Goal: Task Accomplishment & Management: Use online tool/utility

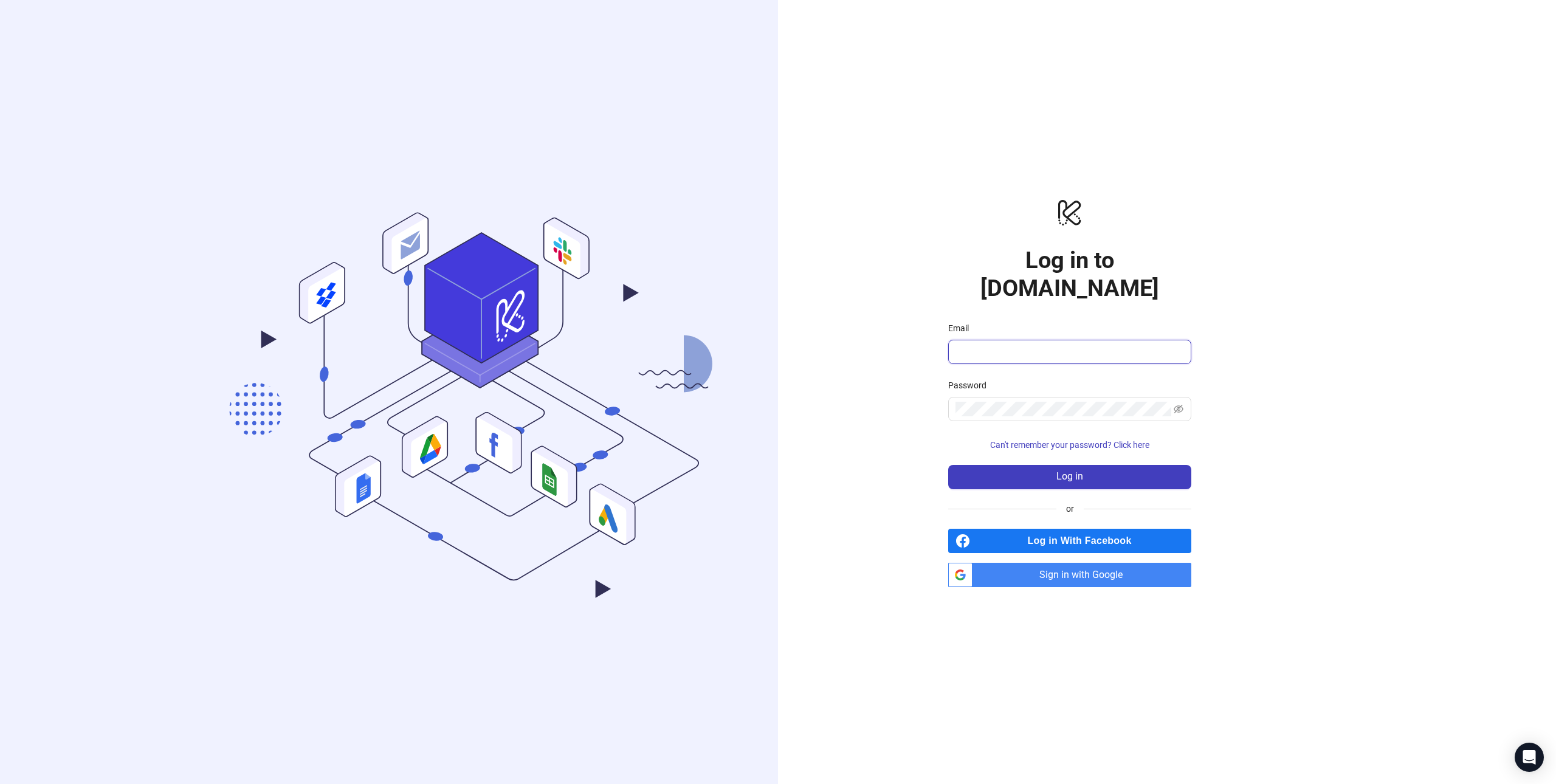
click at [1057, 344] on input "Email" at bounding box center [1068, 351] width 226 height 14
type input "**********"
click at [980, 465] on button "Log in" at bounding box center [1070, 477] width 243 height 24
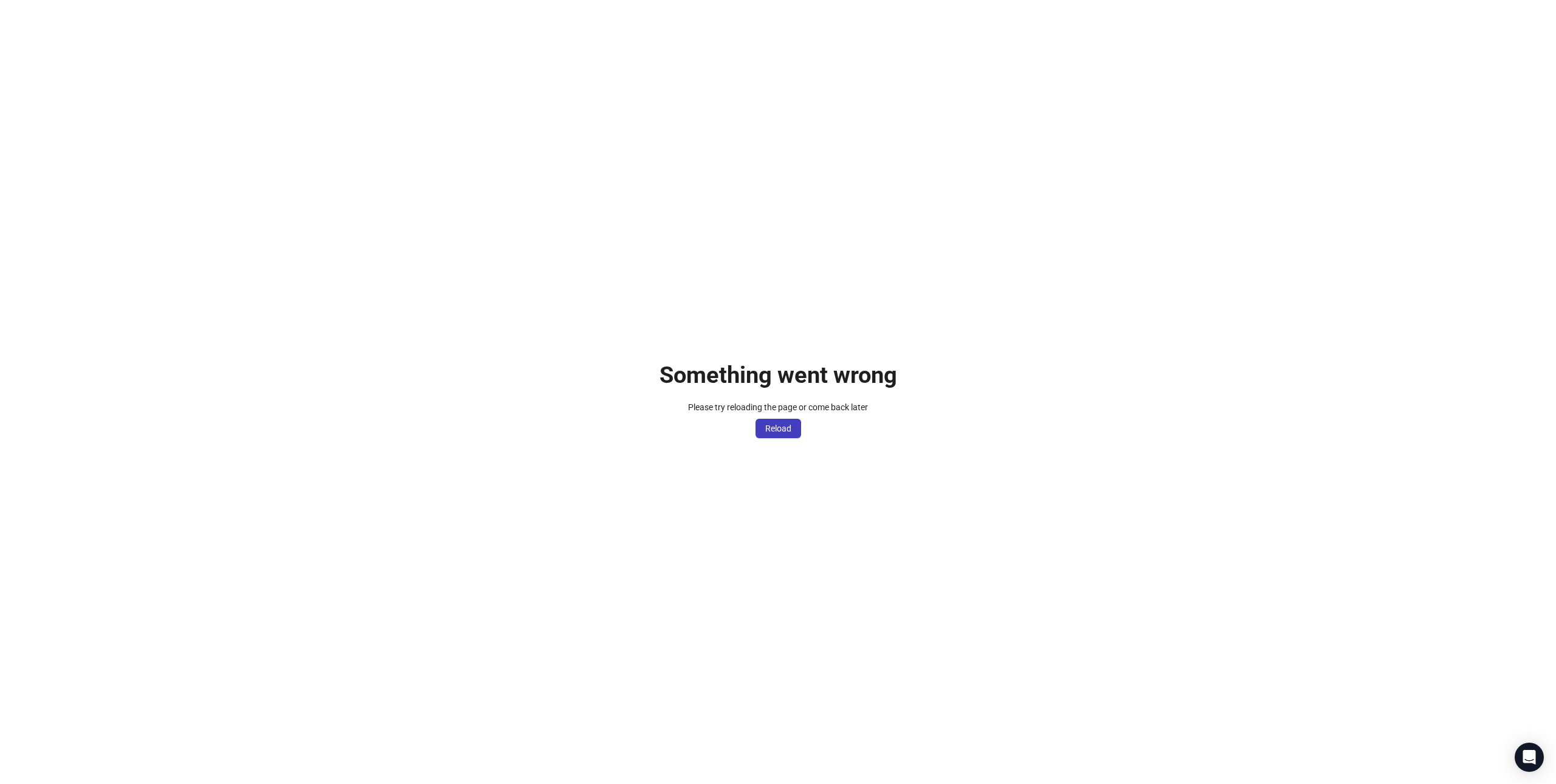
click at [768, 431] on span "Reload" at bounding box center [778, 428] width 26 height 10
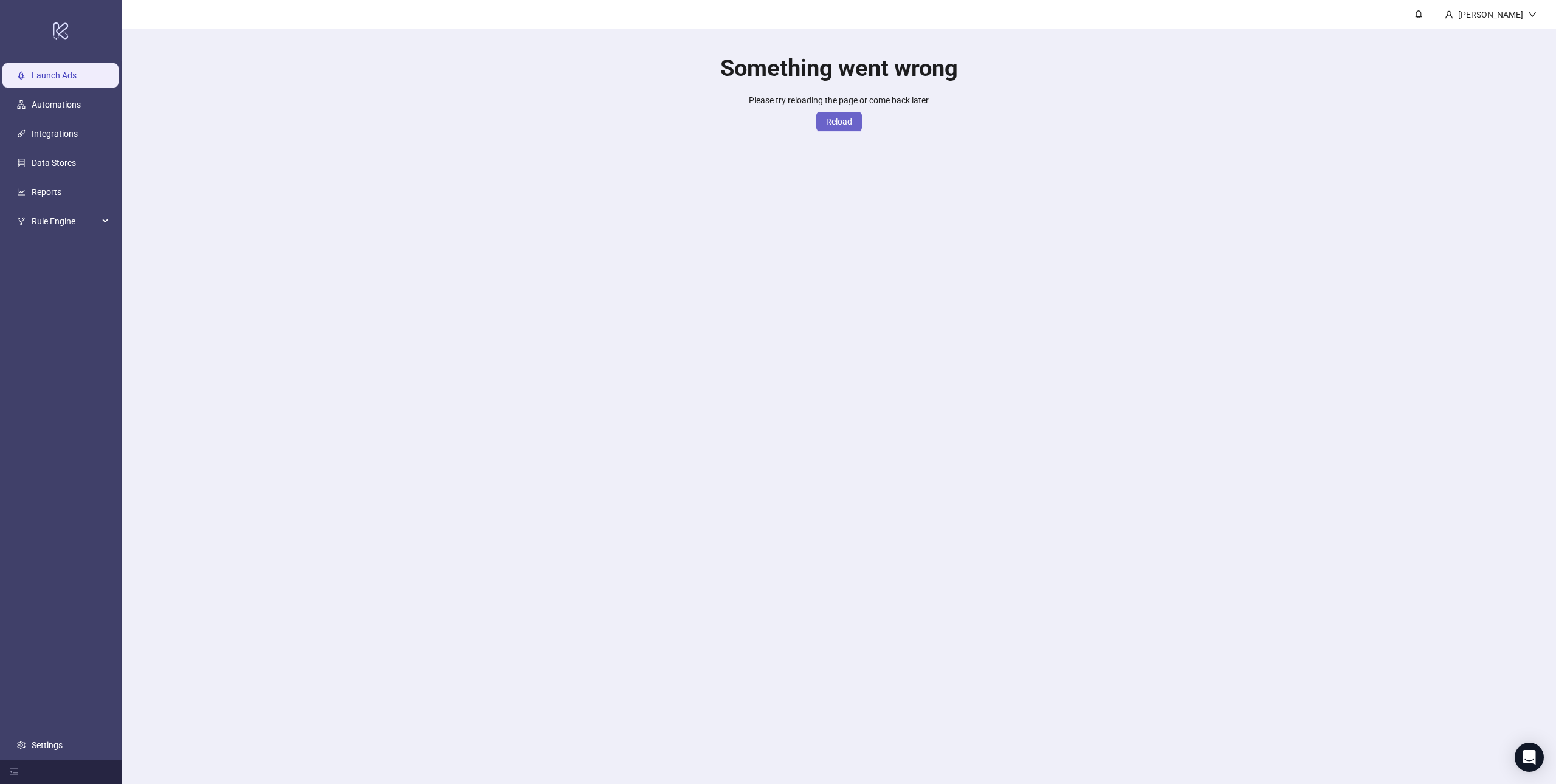
click at [831, 122] on span "Reload" at bounding box center [839, 121] width 26 height 10
click at [787, 92] on div "Something went wrong Please try reloading the page or come back later Reload" at bounding box center [839, 84] width 1434 height 112
click at [840, 123] on span "Reload" at bounding box center [839, 121] width 26 height 10
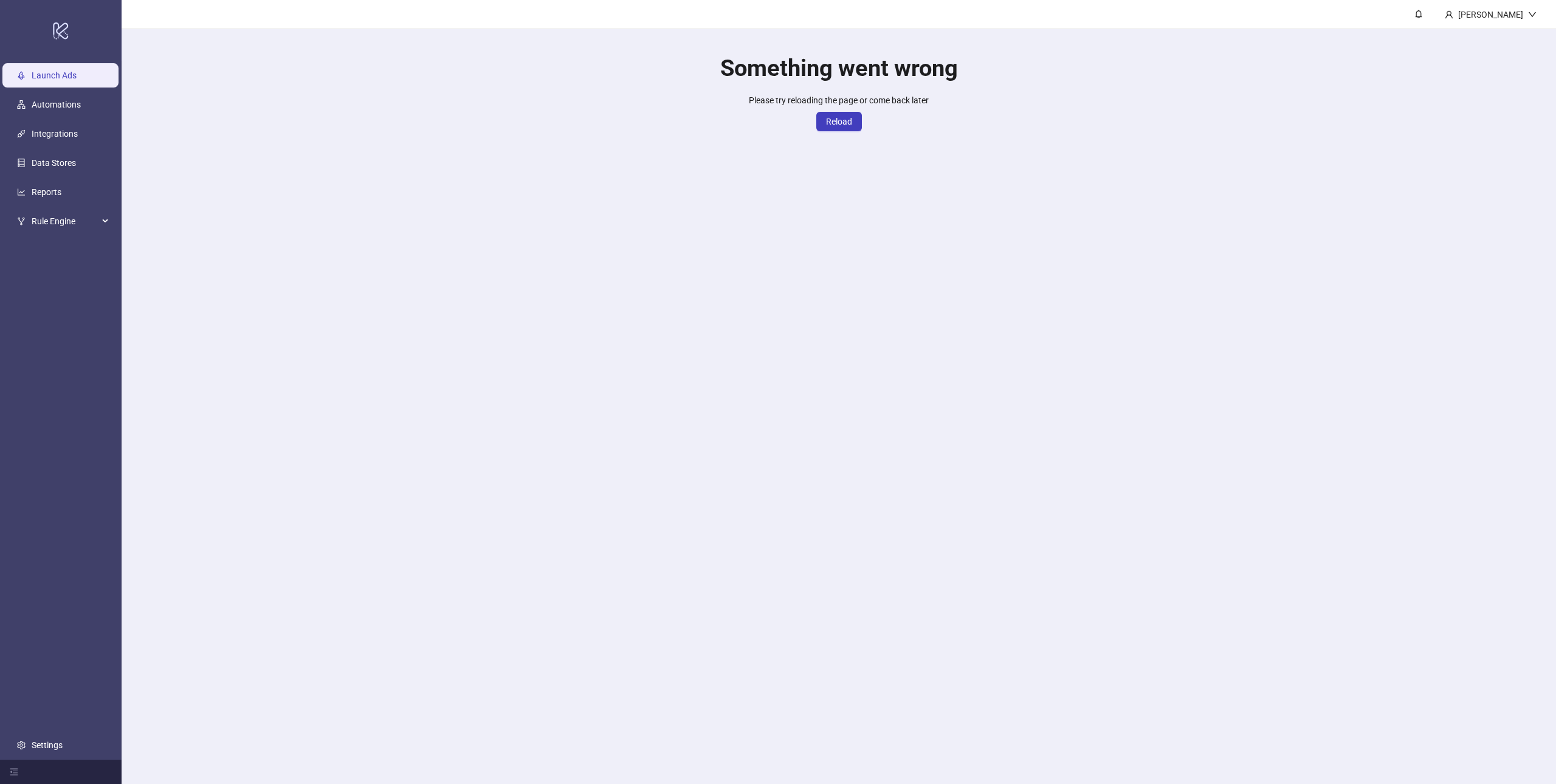
click at [840, 123] on span "Reload" at bounding box center [839, 121] width 26 height 10
click at [81, 100] on link "Automations" at bounding box center [56, 104] width 49 height 10
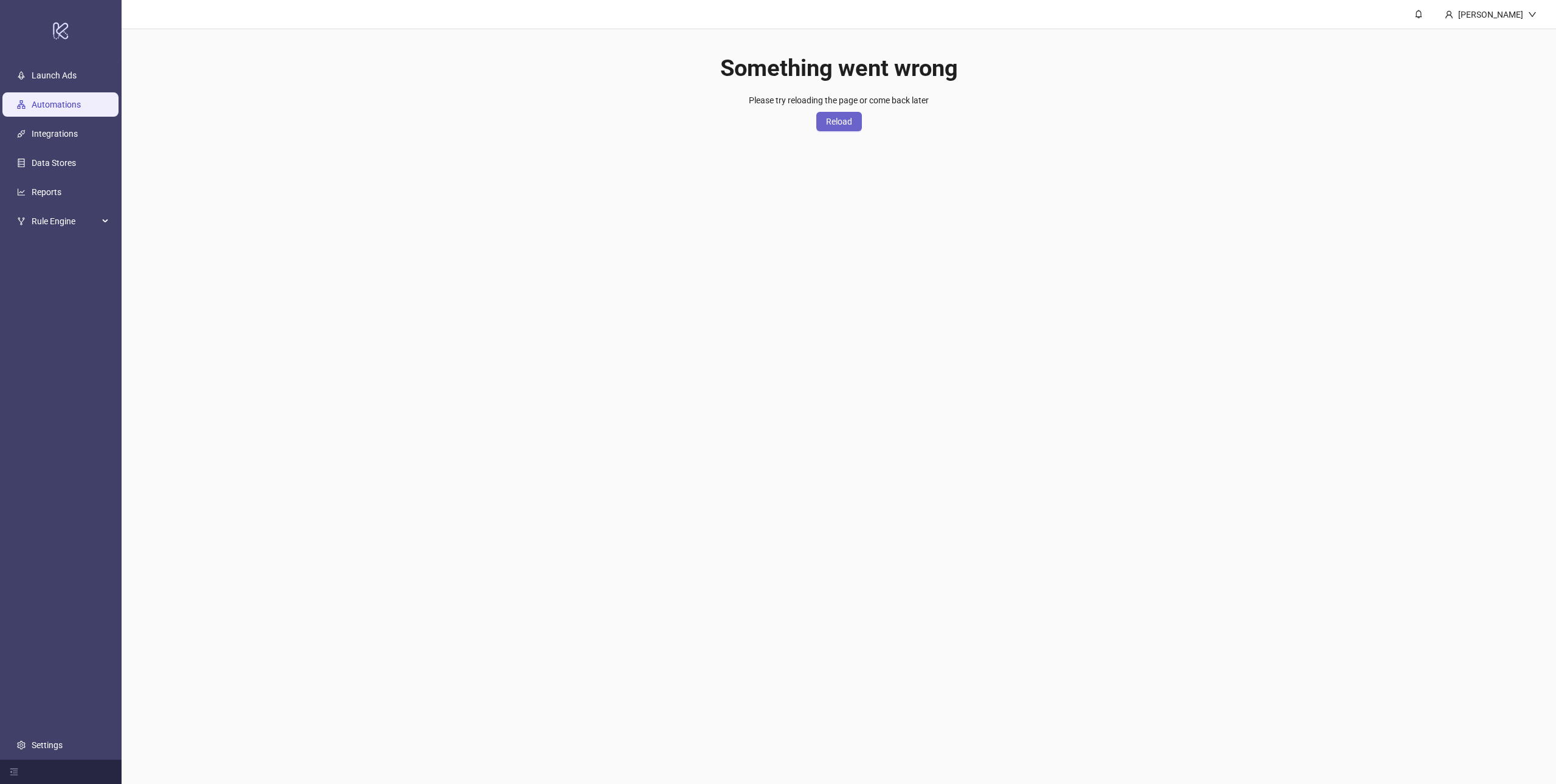
click at [846, 116] on span "Reload" at bounding box center [839, 121] width 26 height 10
